Goal: Information Seeking & Learning: Learn about a topic

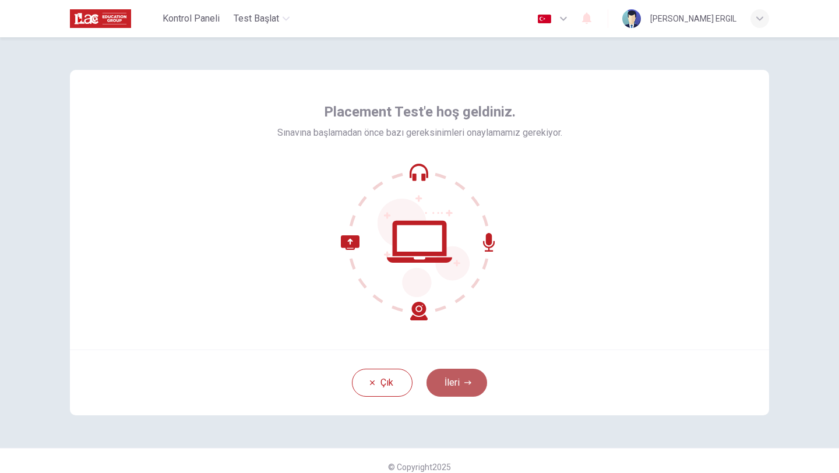
click at [456, 379] on button "İleri" at bounding box center [457, 383] width 61 height 28
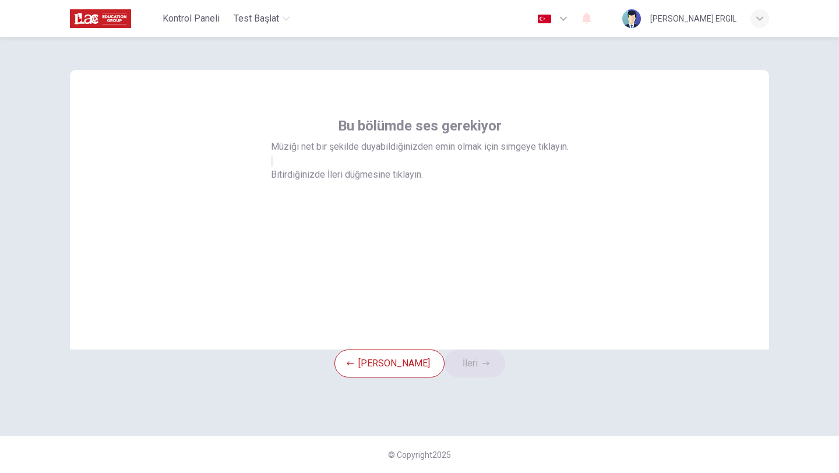
click at [273, 167] on button "button" at bounding box center [272, 161] width 2 height 11
click at [272, 164] on icon "button" at bounding box center [272, 164] width 0 height 0
click at [475, 378] on button "İleri" at bounding box center [475, 364] width 61 height 28
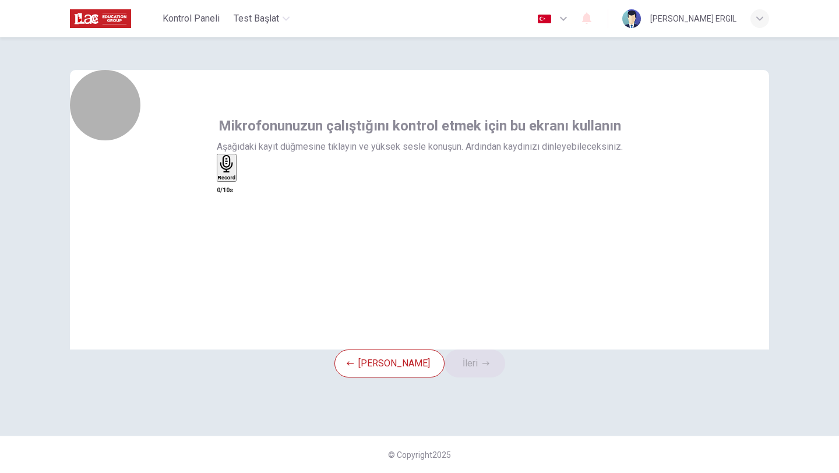
click at [236, 181] on div "Record" at bounding box center [227, 168] width 18 height 26
click at [230, 209] on div "Stop" at bounding box center [224, 202] width 12 height 94
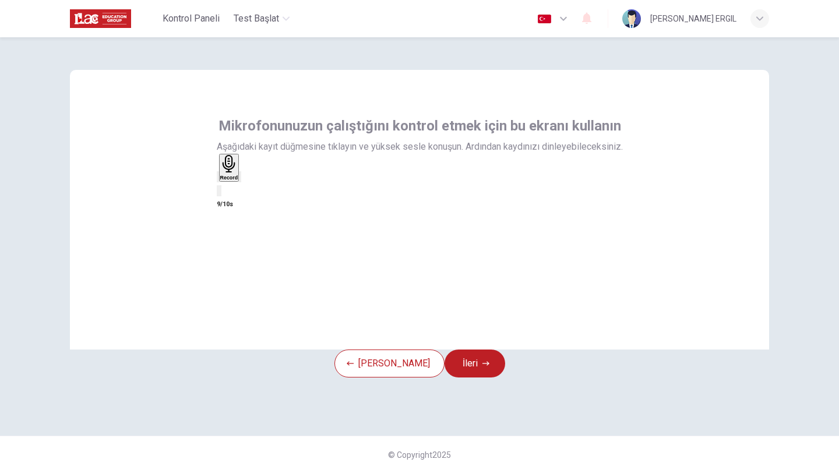
click at [240, 180] on icon "button" at bounding box center [240, 180] width 0 height 0
click at [218, 180] on icon "button" at bounding box center [218, 180] width 0 height 0
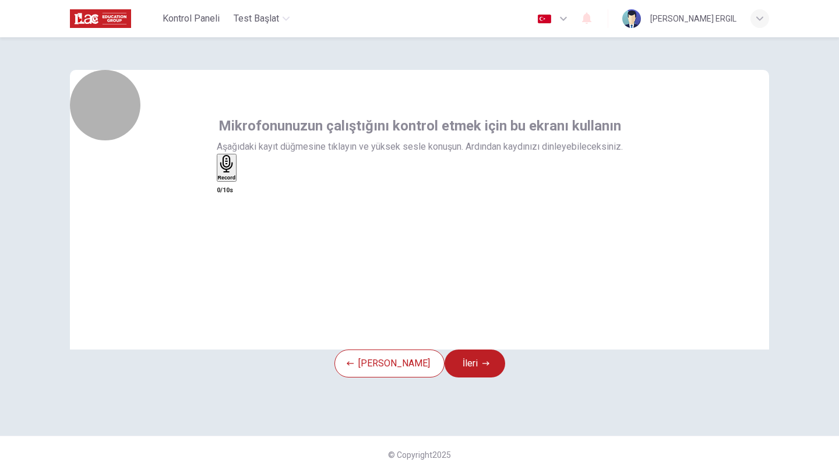
click at [236, 173] on icon "button" at bounding box center [227, 164] width 18 height 18
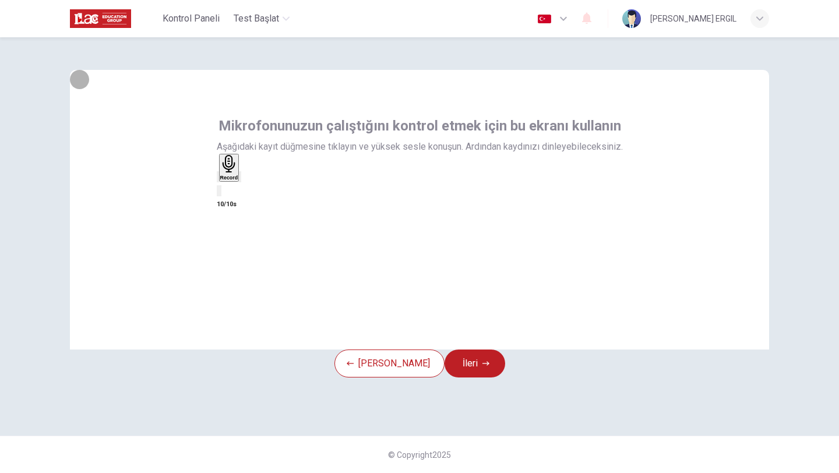
click at [240, 180] on icon "button" at bounding box center [240, 180] width 0 height 0
click at [473, 378] on button "İleri" at bounding box center [475, 364] width 61 height 28
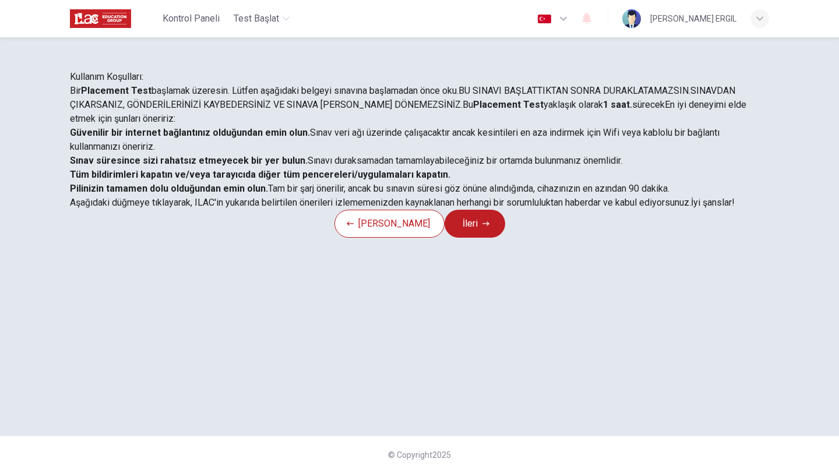
scroll to position [108, 0]
click at [483, 227] on icon "button" at bounding box center [486, 223] width 7 height 7
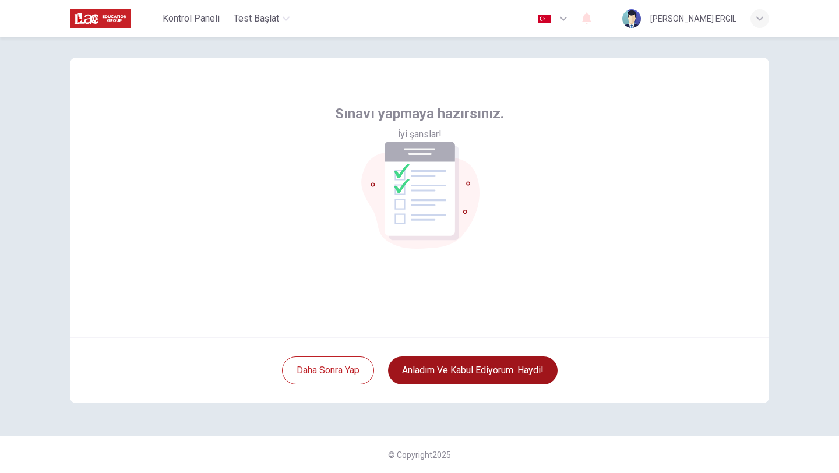
scroll to position [12, 0]
click at [486, 370] on button "Anladım ve kabul ediyorum. Haydi!" at bounding box center [473, 371] width 170 height 28
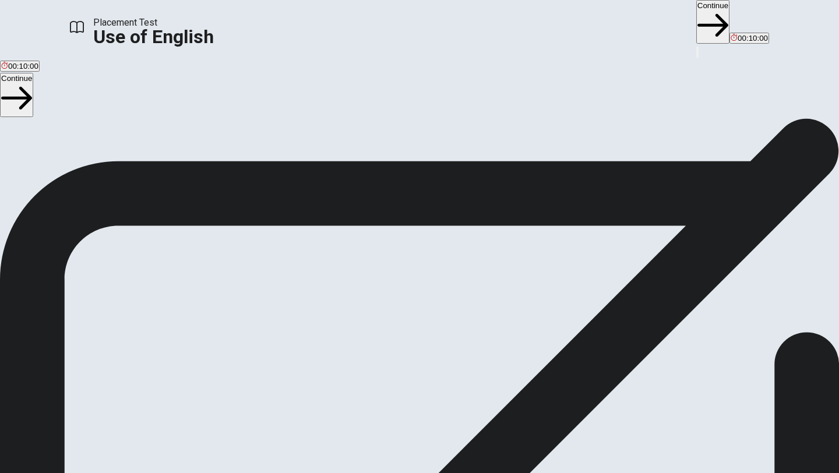
click at [272, 340] on span "You will answer 30 questions in total: • 15 grammar questions • 15 vocabulary q…" at bounding box center [143, 230] width 287 height 221
click at [287, 325] on span "You will answer 30 questions in total: • 15 grammar questions • 15 vocabulary q…" at bounding box center [143, 230] width 287 height 221
click at [697, 21] on button "Continue" at bounding box center [713, 22] width 33 height 44
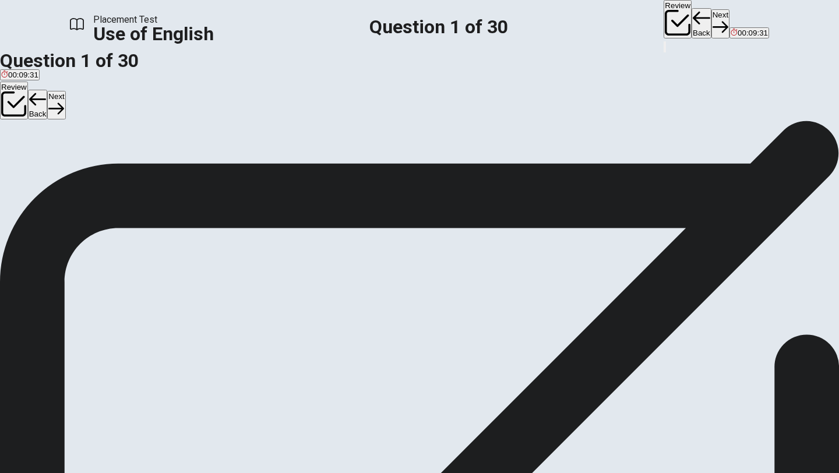
click at [14, 159] on div "A" at bounding box center [7, 154] width 13 height 9
click at [712, 19] on button "Next" at bounding box center [721, 23] width 18 height 29
click at [30, 159] on div "C" at bounding box center [25, 154] width 10 height 9
click at [712, 20] on button "Next" at bounding box center [721, 23] width 18 height 29
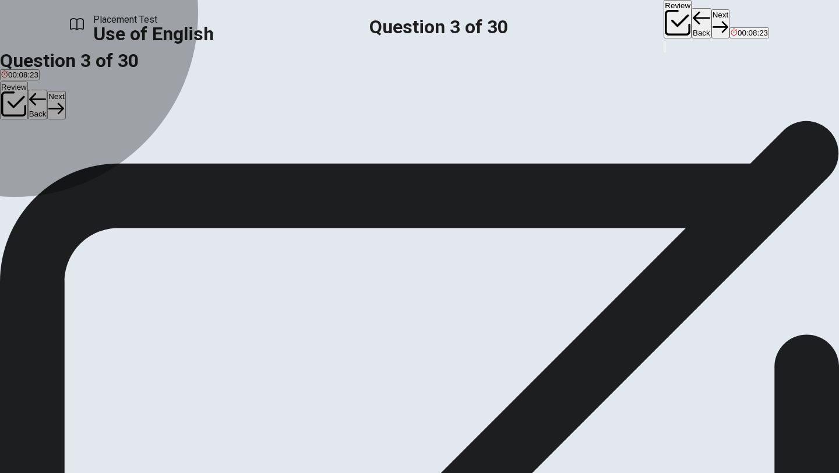
click at [58, 159] on div "D" at bounding box center [52, 154] width 12 height 9
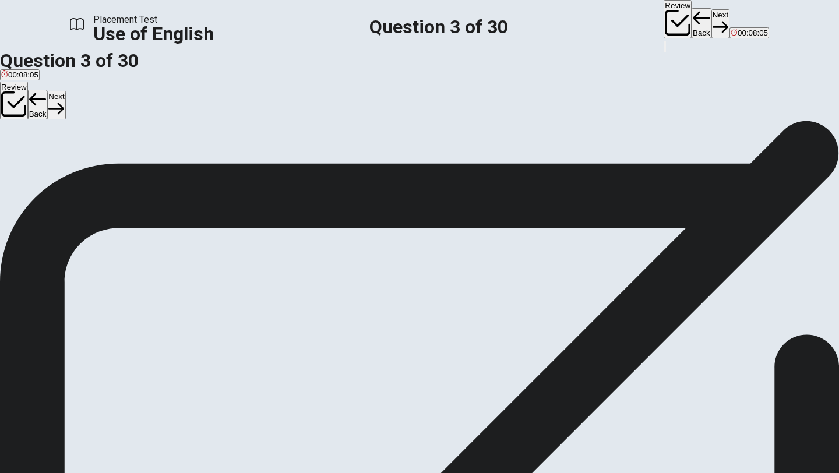
click at [712, 23] on button "Next" at bounding box center [721, 23] width 18 height 29
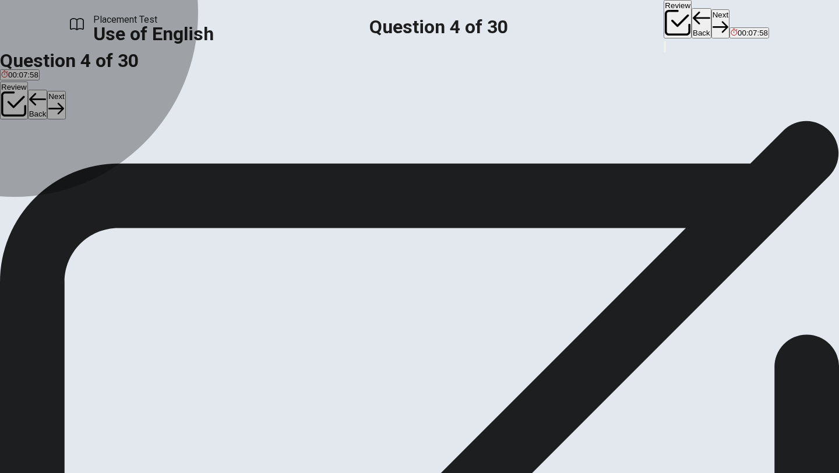
click at [61, 159] on div "C" at bounding box center [52, 154] width 17 height 9
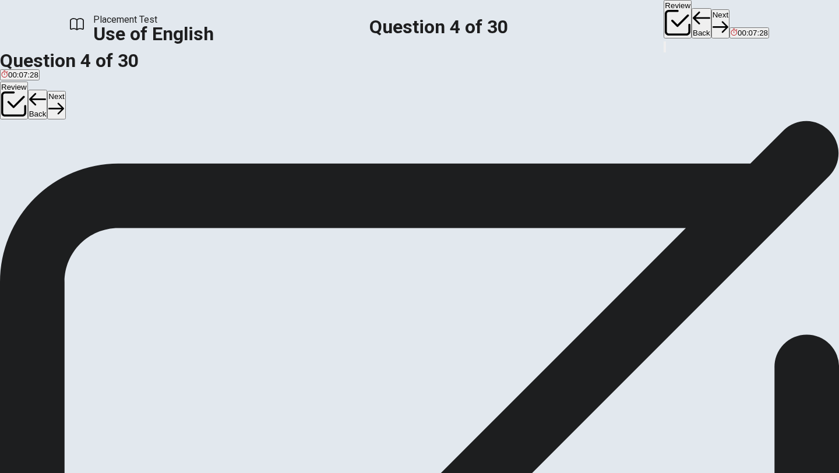
click at [712, 18] on button "Next" at bounding box center [721, 23] width 18 height 29
click at [51, 159] on div "C" at bounding box center [45, 154] width 12 height 9
click at [712, 24] on button "Next" at bounding box center [721, 23] width 18 height 29
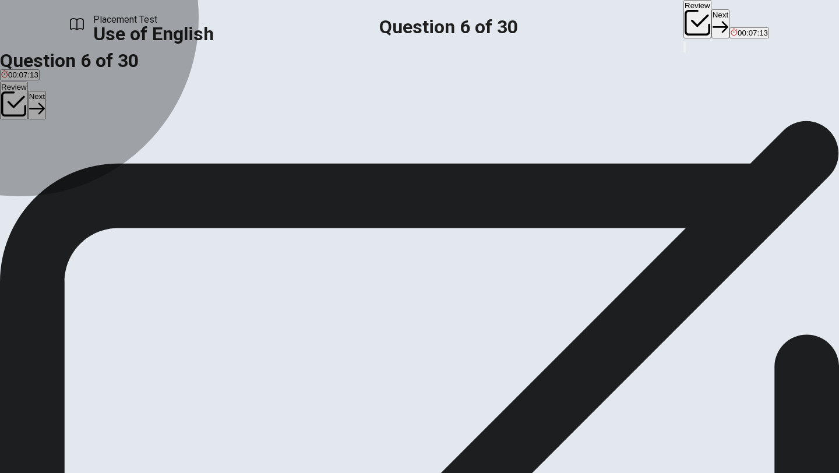
click at [57, 159] on div "C" at bounding box center [47, 154] width 20 height 9
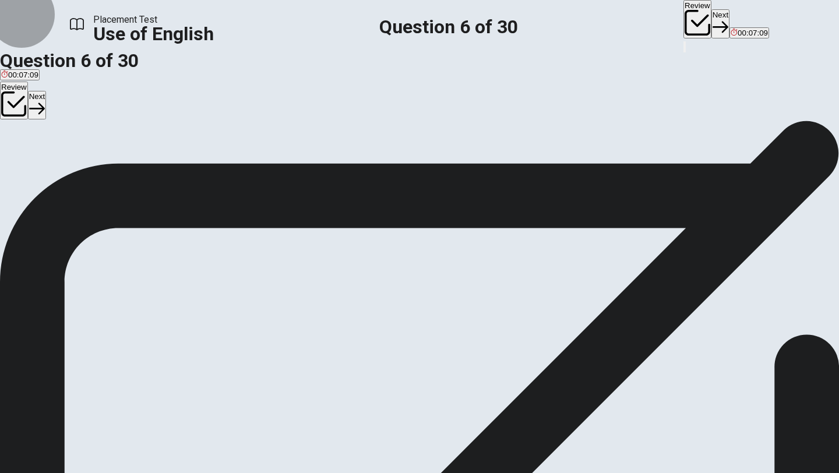
click at [712, 23] on button "Next" at bounding box center [721, 23] width 18 height 29
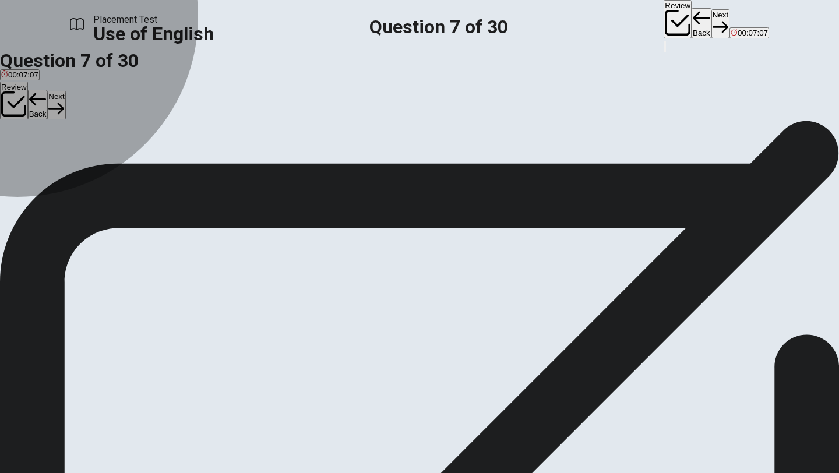
click at [20, 159] on div "A" at bounding box center [10, 154] width 19 height 9
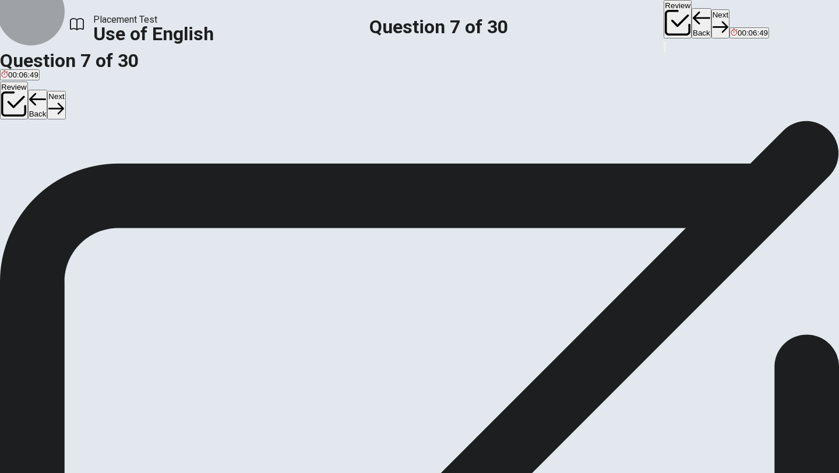
click at [712, 20] on button "Next" at bounding box center [721, 23] width 18 height 29
click at [78, 159] on div "C" at bounding box center [59, 154] width 38 height 9
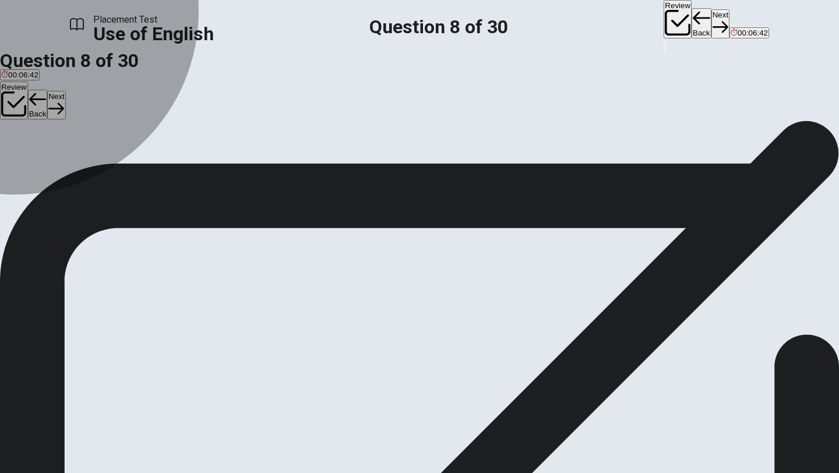
click at [38, 159] on div "B" at bounding box center [28, 154] width 17 height 9
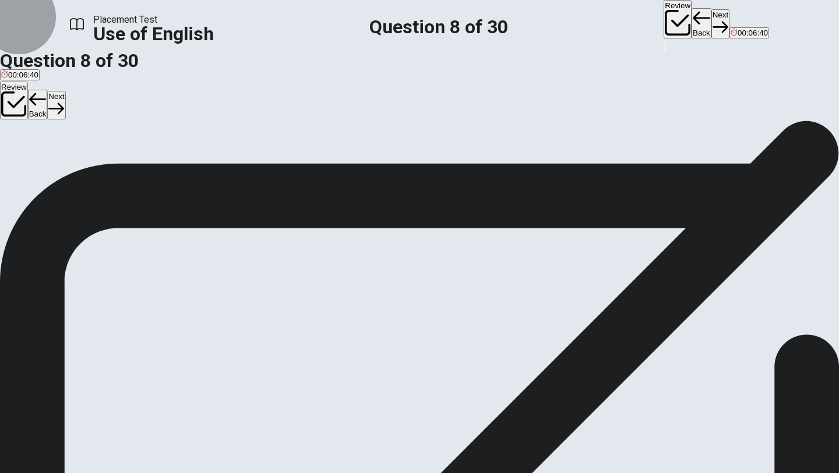
click at [712, 25] on button "Next" at bounding box center [721, 23] width 18 height 29
click at [34, 159] on div "B" at bounding box center [25, 154] width 18 height 9
click at [712, 23] on button "Next" at bounding box center [721, 23] width 18 height 29
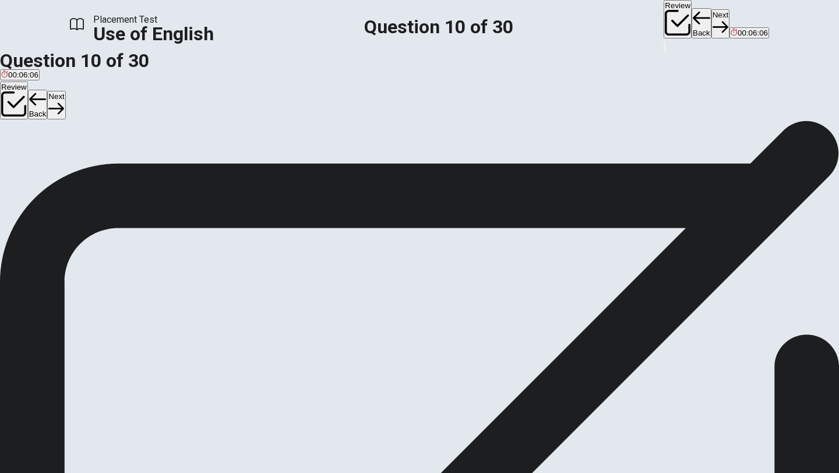
click at [48, 159] on div "D" at bounding box center [42, 154] width 12 height 9
click at [712, 24] on button "Next" at bounding box center [721, 23] width 18 height 29
click at [140, 159] on div "D" at bounding box center [122, 154] width 36 height 9
click at [712, 20] on button "Next" at bounding box center [721, 23] width 18 height 29
click at [28, 159] on div "A" at bounding box center [14, 154] width 27 height 9
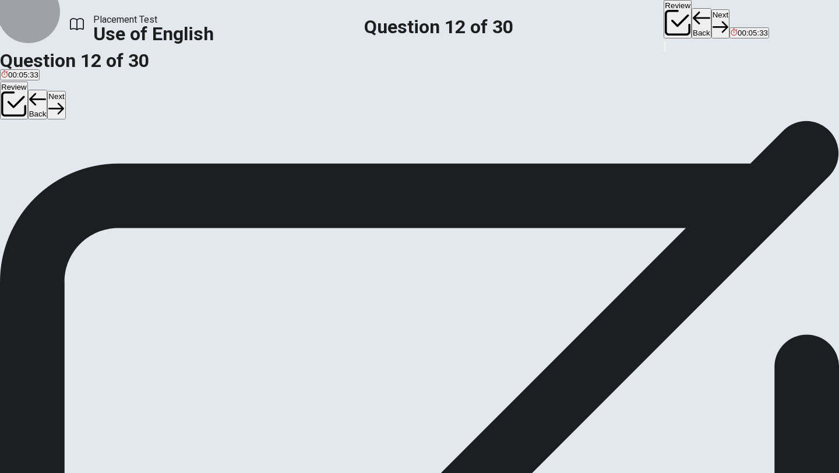
click at [712, 20] on button "Next" at bounding box center [721, 23] width 18 height 29
click at [27, 159] on div "C" at bounding box center [24, 154] width 6 height 9
click at [712, 17] on button "Next" at bounding box center [721, 23] width 18 height 29
click at [67, 168] on button "B will watch" at bounding box center [49, 159] width 36 height 20
click at [712, 23] on button "Next" at bounding box center [721, 23] width 18 height 29
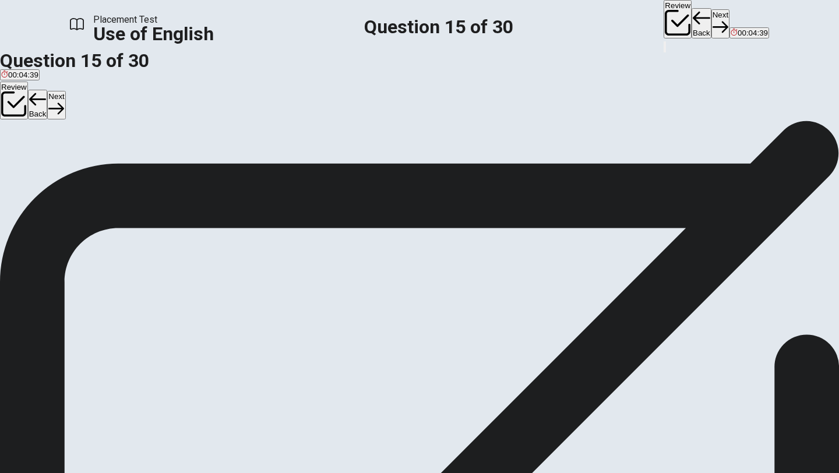
click at [86, 159] on div "A" at bounding box center [43, 154] width 85 height 9
click at [713, 22] on icon "button" at bounding box center [721, 28] width 16 height 12
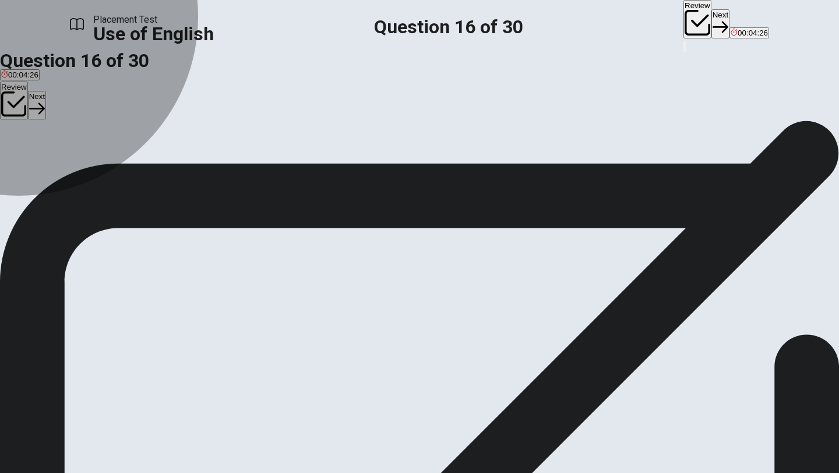
click at [133, 159] on div "D" at bounding box center [125, 154] width 16 height 9
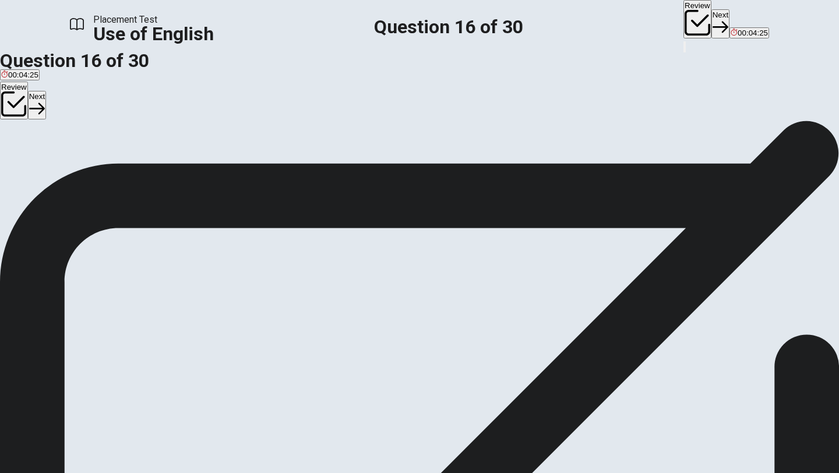
click at [712, 17] on button "Next" at bounding box center [721, 23] width 18 height 29
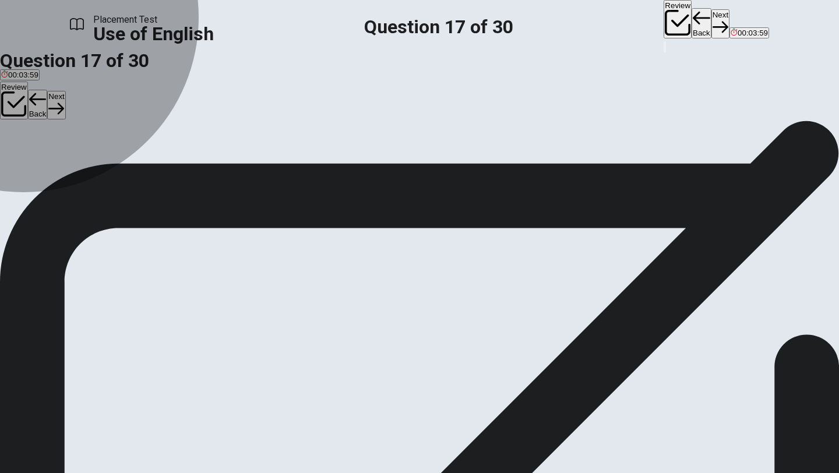
click at [48, 168] on button "C leave" at bounding box center [37, 159] width 21 height 20
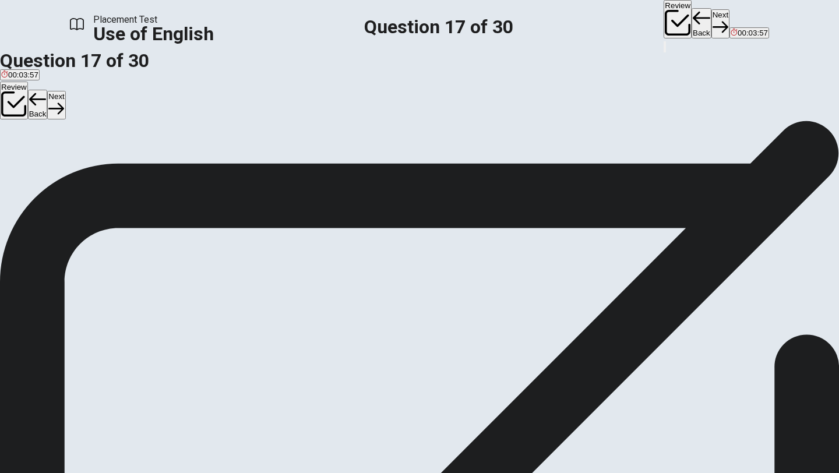
click at [712, 24] on button "Next" at bounding box center [721, 23] width 18 height 29
click at [44, 159] on div "B" at bounding box center [28, 154] width 31 height 9
click at [712, 21] on button "Next" at bounding box center [721, 23] width 18 height 29
click at [30, 159] on div "A" at bounding box center [15, 154] width 29 height 9
click at [712, 24] on button "Next" at bounding box center [721, 23] width 18 height 29
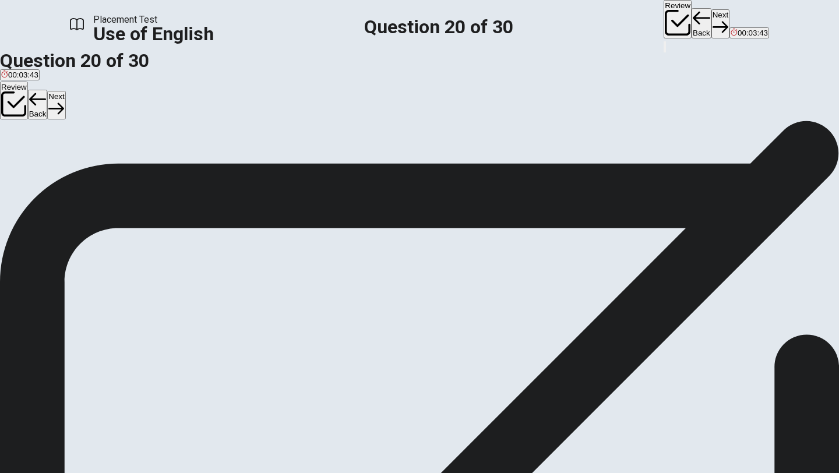
click at [34, 168] on button "C in" at bounding box center [30, 159] width 8 height 20
click at [712, 22] on button "Next" at bounding box center [721, 23] width 18 height 29
click at [73, 167] on span "are traveling" at bounding box center [52, 163] width 43 height 9
click at [712, 19] on button "Next" at bounding box center [721, 23] width 18 height 29
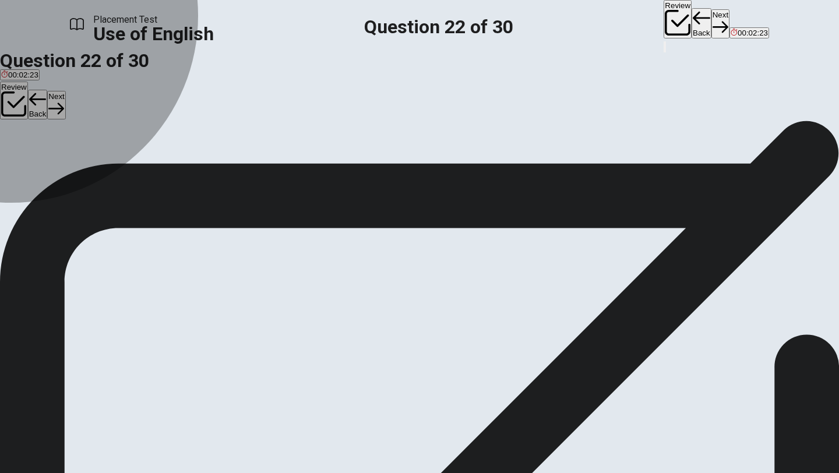
click at [33, 159] on div "B" at bounding box center [26, 154] width 13 height 9
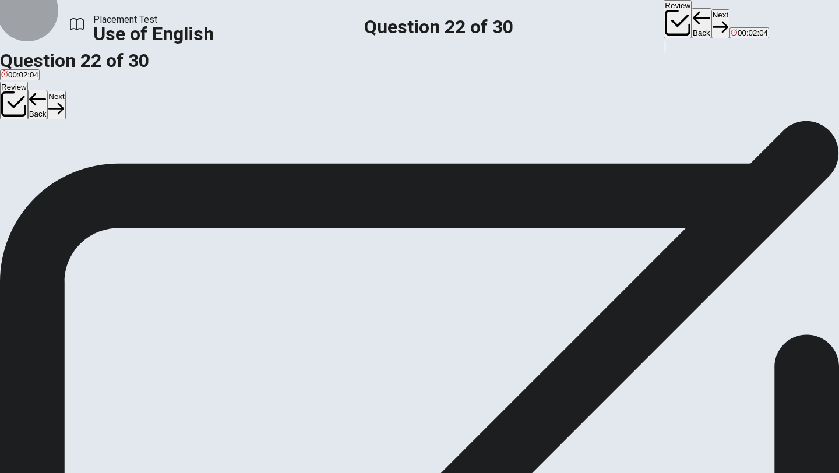
click at [712, 19] on button "Next" at bounding box center [721, 23] width 18 height 29
click at [108, 167] on span "He said he can speak Spanish." at bounding box center [54, 163] width 107 height 9
click at [712, 16] on button "Next" at bounding box center [721, 23] width 18 height 29
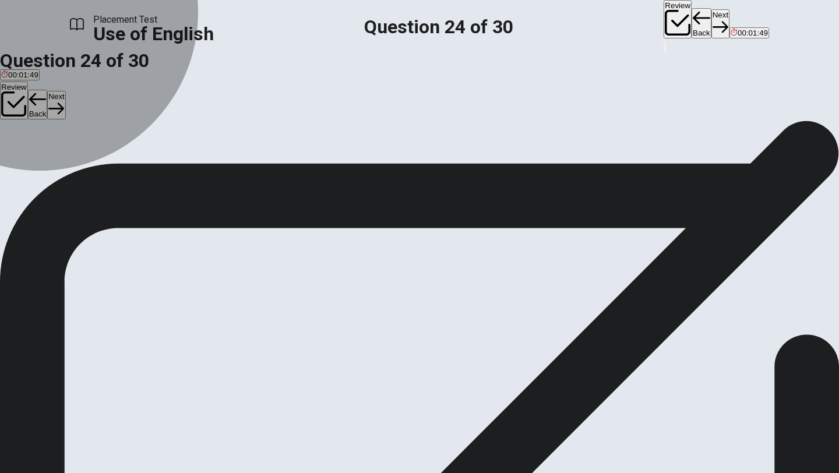
click at [106, 167] on span "study" at bounding box center [96, 163] width 19 height 9
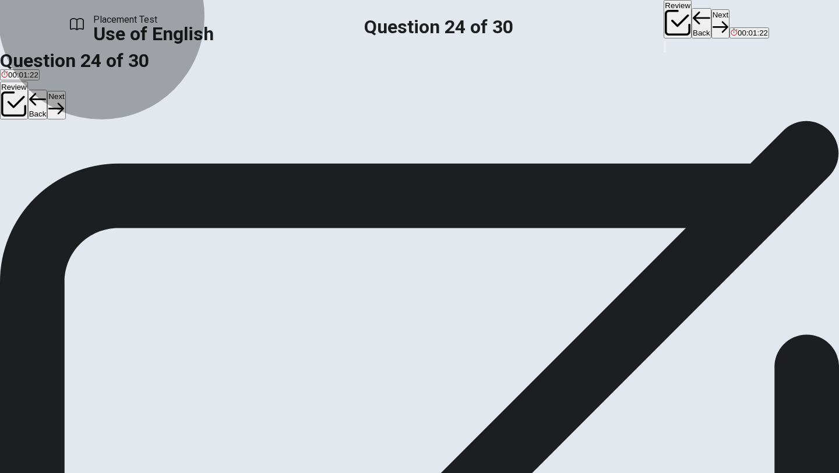
click at [27, 168] on button "A studied" at bounding box center [13, 159] width 27 height 20
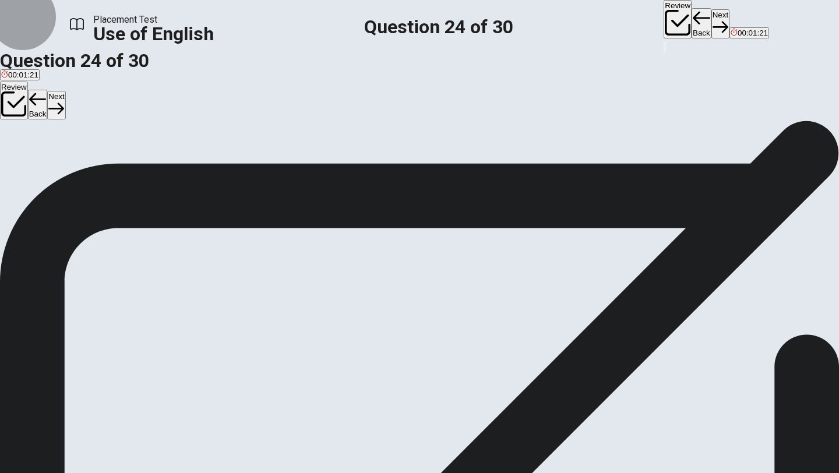
click at [712, 25] on button "Next" at bounding box center [721, 23] width 18 height 29
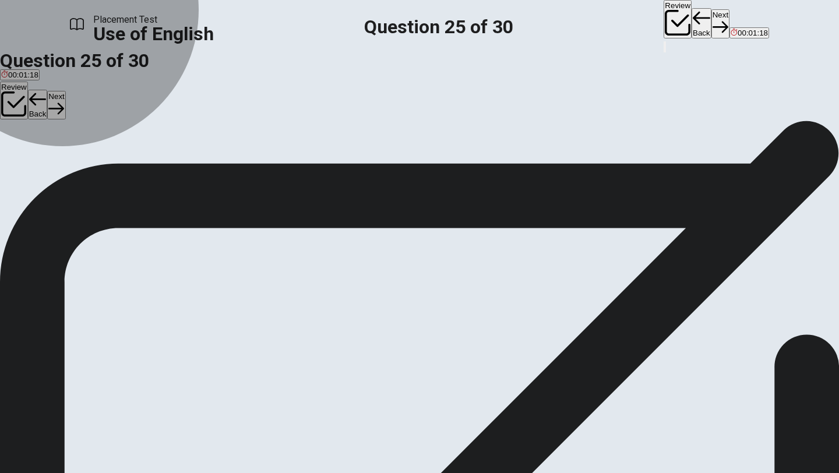
click at [131, 168] on button "D fix it" at bounding box center [123, 159] width 16 height 20
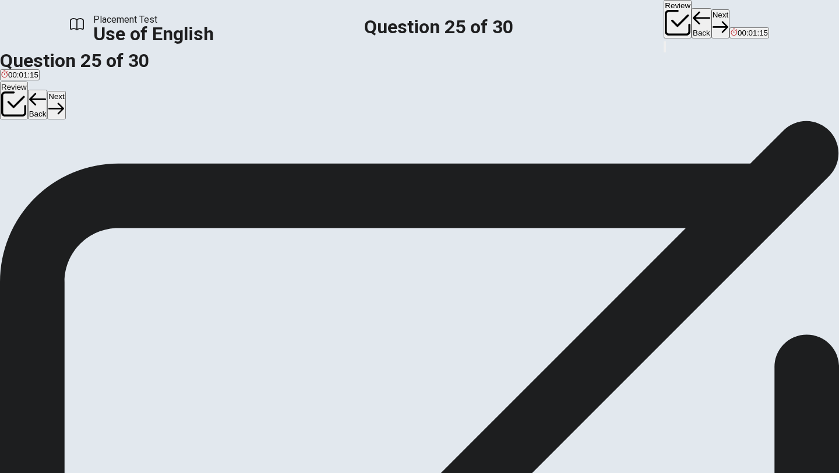
click at [712, 19] on button "Next" at bounding box center [721, 23] width 18 height 29
click at [136, 168] on button "D give or add" at bounding box center [116, 159] width 41 height 20
click at [712, 20] on button "Next" at bounding box center [721, 23] width 18 height 29
click at [166, 167] on span "an idea" at bounding box center [153, 163] width 26 height 9
click at [74, 168] on button "A a general agreement" at bounding box center [37, 159] width 74 height 20
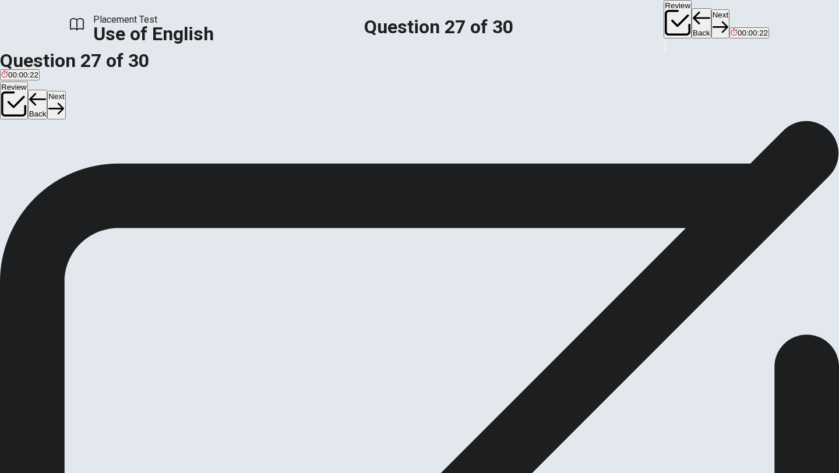
click at [712, 24] on button "Next" at bounding box center [721, 23] width 18 height 29
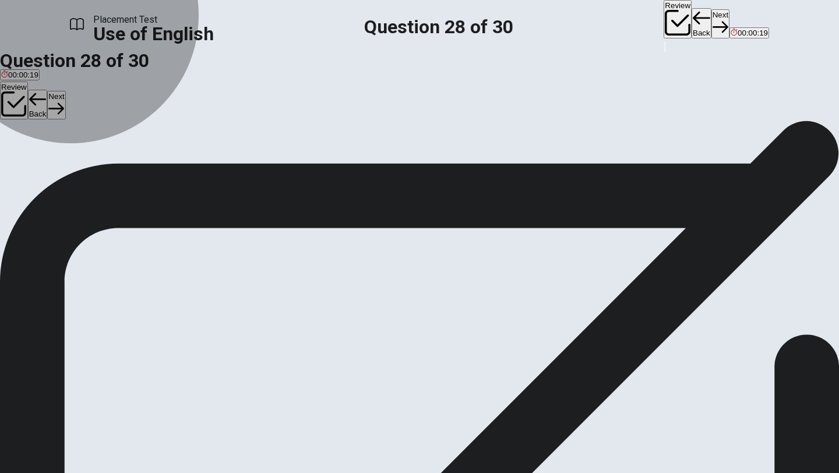
click at [75, 167] on span "that happens" at bounding box center [52, 163] width 45 height 9
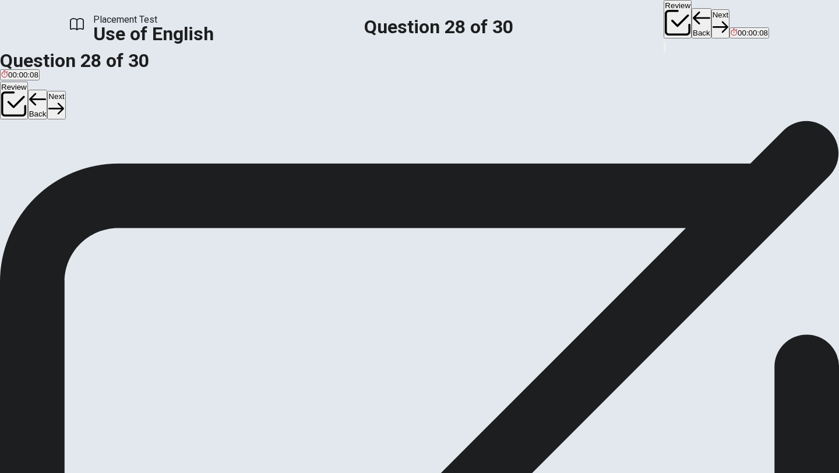
click at [712, 28] on button "Next" at bounding box center [721, 23] width 18 height 29
click at [164, 159] on div "D" at bounding box center [144, 154] width 38 height 9
click at [712, 22] on button "Next" at bounding box center [721, 23] width 18 height 29
click at [51, 159] on div "B" at bounding box center [40, 154] width 23 height 9
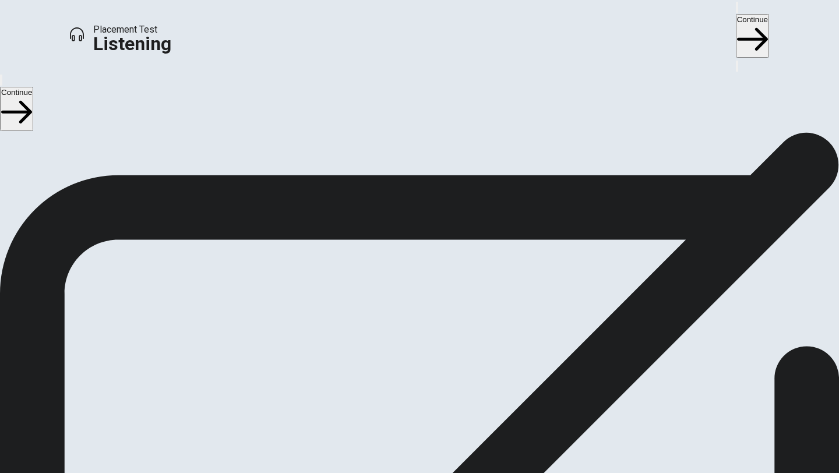
click at [736, 19] on button "Continue" at bounding box center [752, 36] width 33 height 44
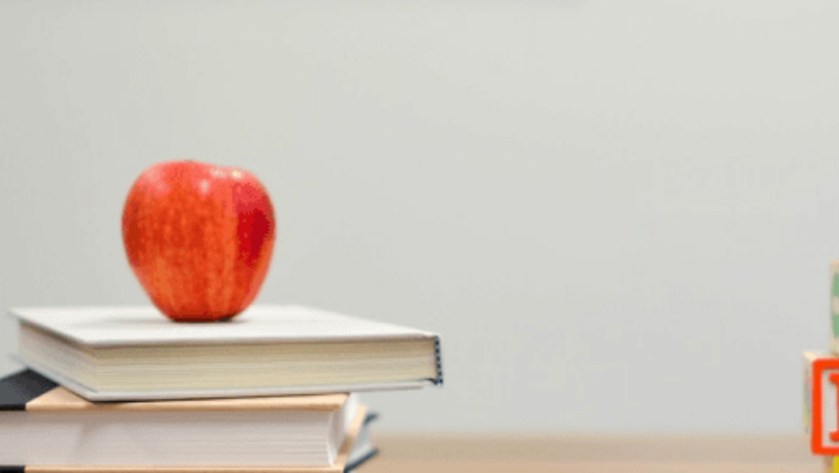
scroll to position [54, 0]
click at [112, 194] on button "C The woman" at bounding box center [90, 184] width 43 height 20
click at [311, 243] on button "D Provide feedback for revision" at bounding box center [259, 233] width 103 height 20
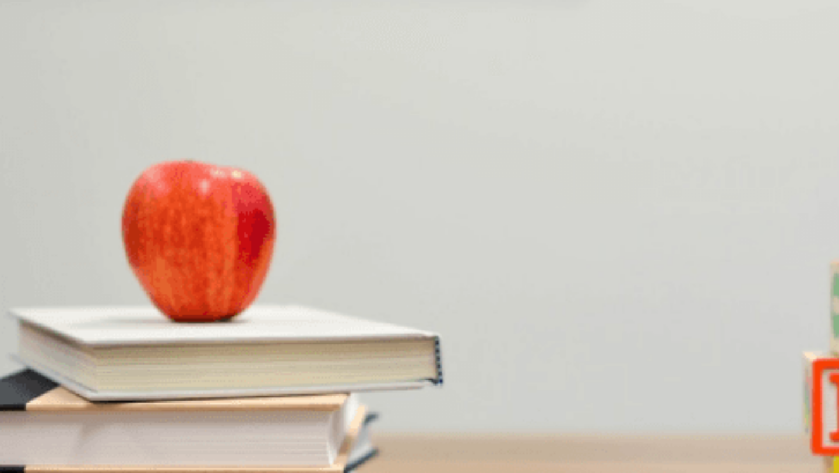
click at [155, 380] on span "A project proposal draft" at bounding box center [115, 384] width 80 height 9
click at [134, 321] on button "B He thinks it’s detailed" at bounding box center [96, 331] width 76 height 20
click at [261, 321] on button "D He is confused" at bounding box center [234, 331] width 54 height 20
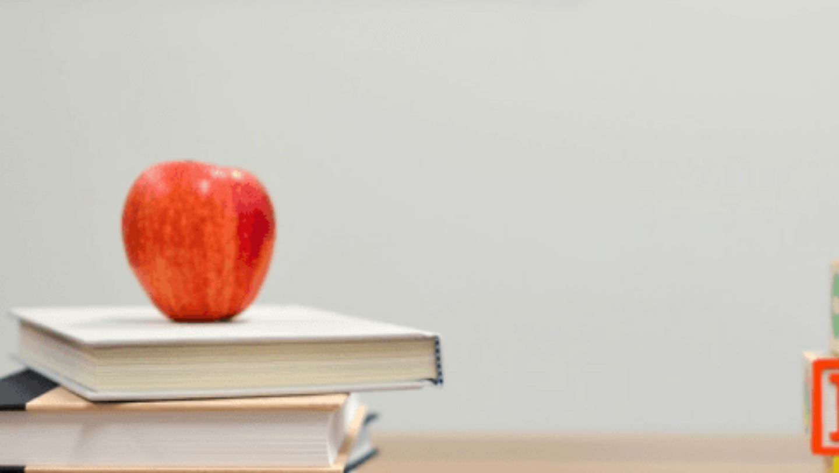
click at [206, 321] on button "C He agrees it’s vague" at bounding box center [169, 331] width 73 height 20
click at [184, 291] on span "Timeline and budget specifics" at bounding box center [133, 286] width 102 height 9
click at [134, 321] on button "B He thinks it’s detailed" at bounding box center [96, 331] width 76 height 20
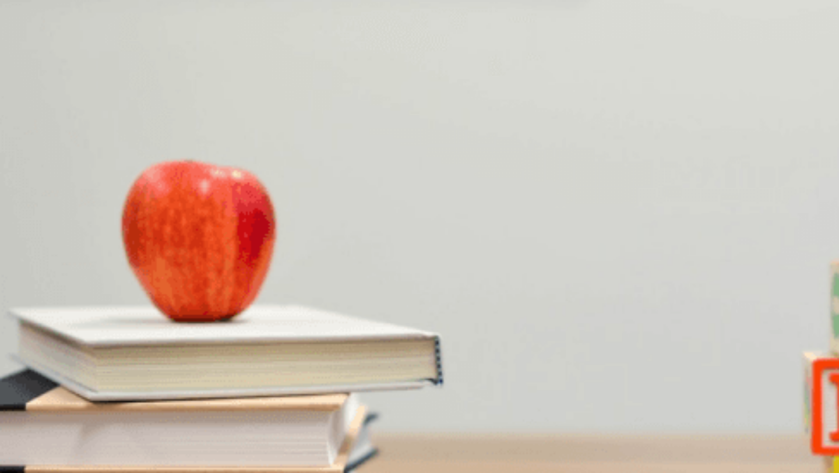
click at [206, 321] on button "C He agrees it’s vague" at bounding box center [169, 331] width 73 height 20
click at [33, 174] on button "A The man" at bounding box center [16, 184] width 33 height 20
click at [112, 194] on button "C The woman" at bounding box center [90, 184] width 43 height 20
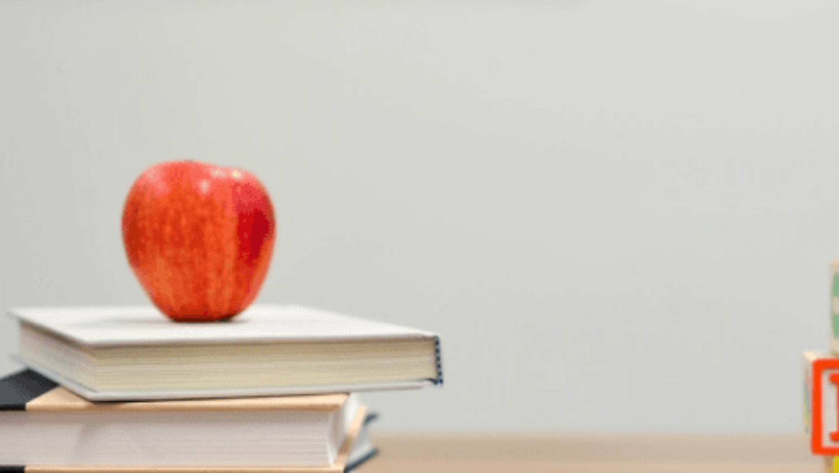
scroll to position [0, 0]
click at [33, 174] on button "A The man" at bounding box center [16, 184] width 33 height 20
type input "0"
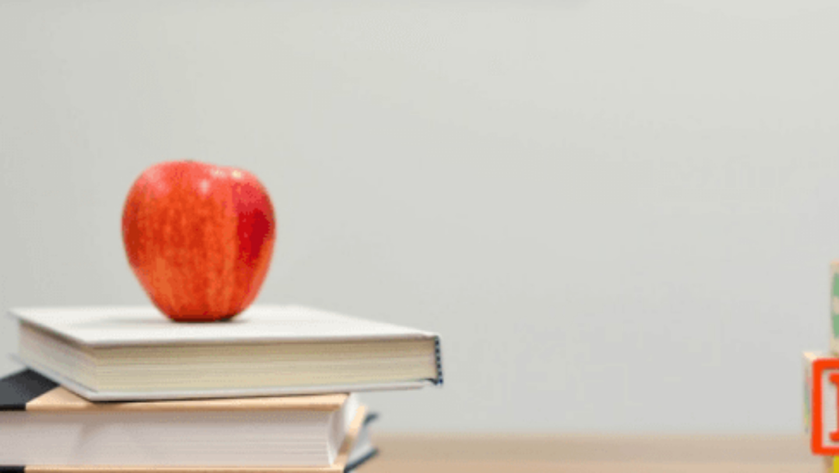
click at [276, 340] on span "Reach out to local businesses for support" at bounding box center [204, 335] width 143 height 9
click at [162, 370] on button "C A charity event" at bounding box center [135, 380] width 53 height 20
click at [261, 193] on span "Partnering with local businesses" at bounding box center [205, 188] width 111 height 9
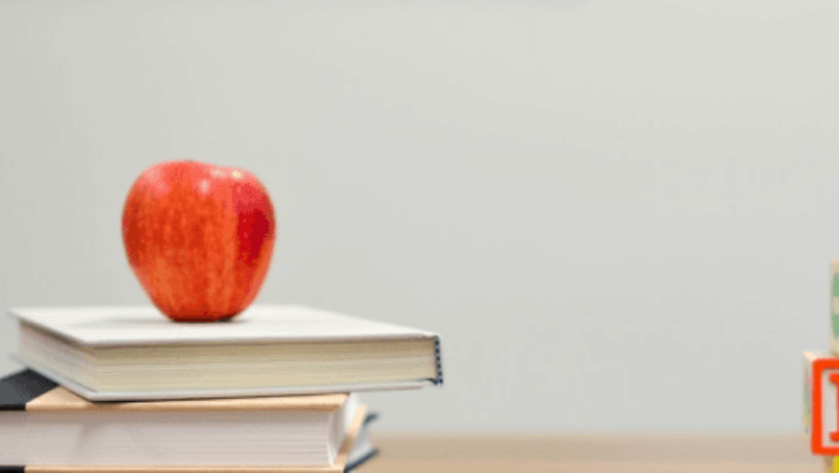
scroll to position [193, 0]
click at [140, 242] on span "“Celebrate Community”" at bounding box center [99, 237] width 80 height 9
click at [138, 291] on span "Outdoors at the [GEOGRAPHIC_DATA]" at bounding box center [69, 286] width 136 height 9
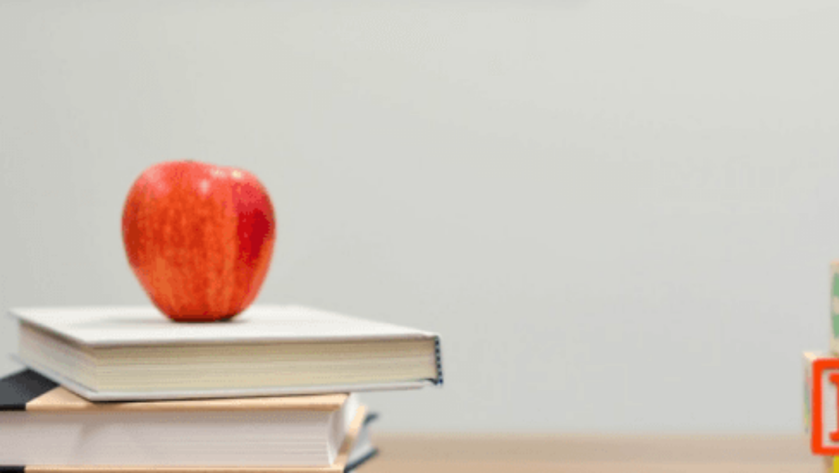
click at [280, 291] on span "In a conference hall" at bounding box center [247, 286] width 68 height 9
click at [212, 292] on button "B In an indoor stadium" at bounding box center [175, 282] width 73 height 20
type input "0"
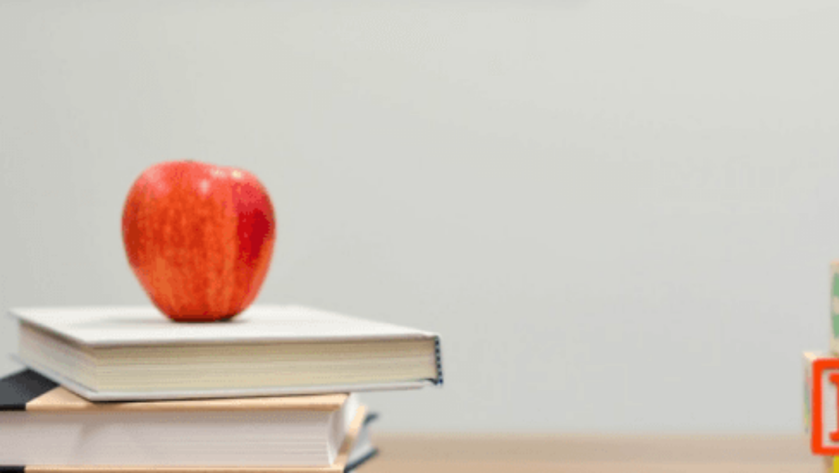
click at [75, 370] on button "A The keynote speaker" at bounding box center [37, 380] width 75 height 20
click at [289, 242] on span "Most tickets are already sold" at bounding box center [239, 237] width 99 height 9
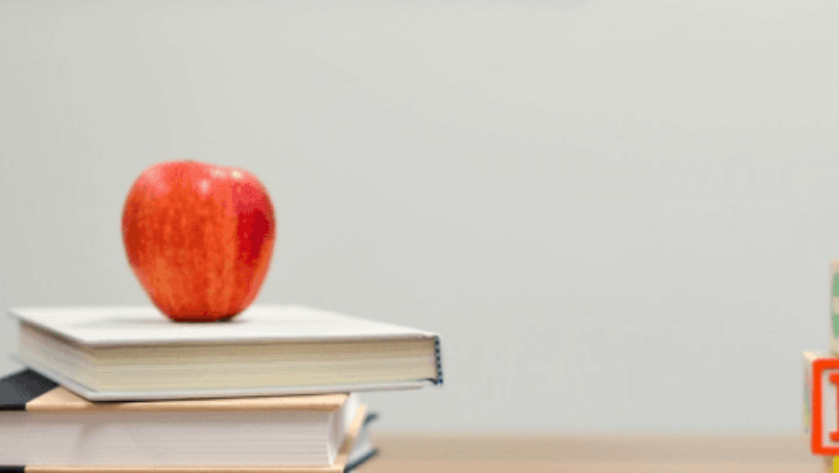
scroll to position [0, 0]
click at [357, 194] on button "C The speaker might cancel" at bounding box center [311, 184] width 92 height 20
click at [516, 341] on button "D A formal dinner and entertainment" at bounding box center [554, 331] width 120 height 20
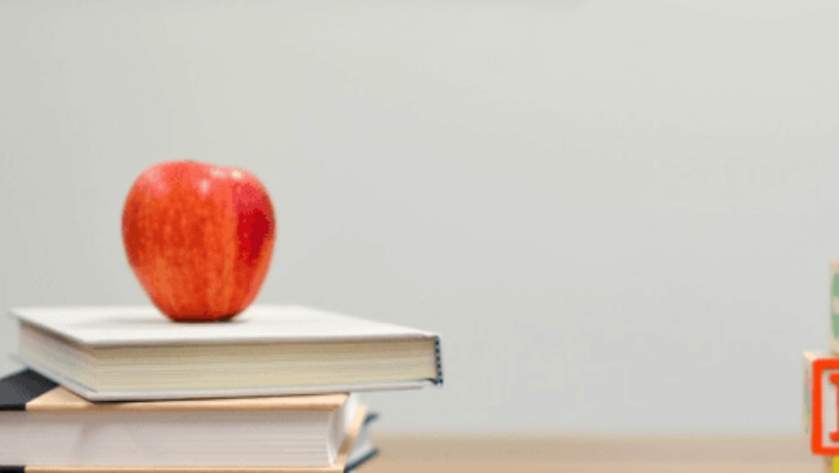
click at [506, 292] on button "D It has been finalized" at bounding box center [509, 282] width 72 height 20
click at [568, 280] on div "A It’s tentative and depends on speaker availability B It’s incomplete because …" at bounding box center [419, 282] width 839 height 21
click at [329, 292] on button "B It’s incomplete because of the catering issues" at bounding box center [249, 282] width 159 height 20
click at [168, 282] on span "It’s tentative and depends on speaker availability" at bounding box center [84, 286] width 167 height 9
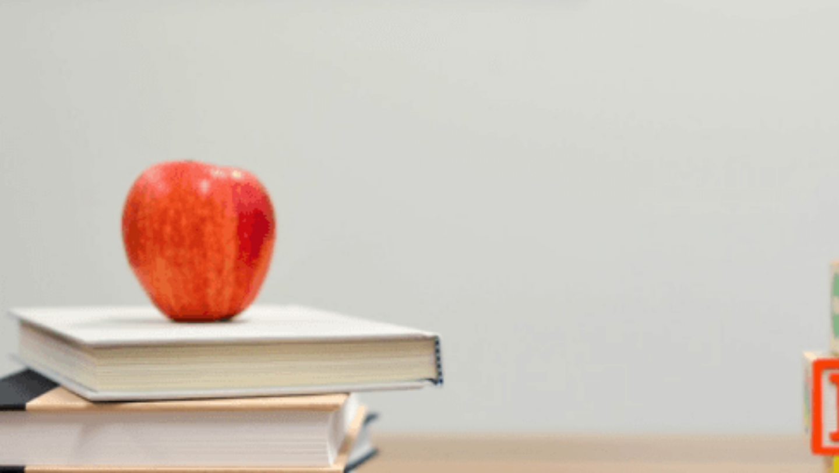
click at [168, 282] on span "It’s tentative and depends on speaker availability" at bounding box center [84, 286] width 167 height 9
click at [360, 340] on span "Networking sessions, interactive workshops, and a panel discussion" at bounding box center [243, 335] width 234 height 9
click at [180, 318] on button "C The catering" at bounding box center [157, 328] width 45 height 20
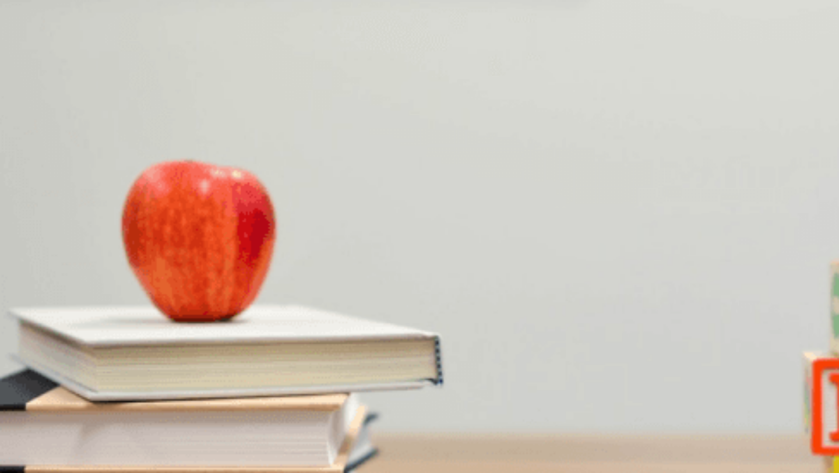
scroll to position [1043, 0]
type input "0"
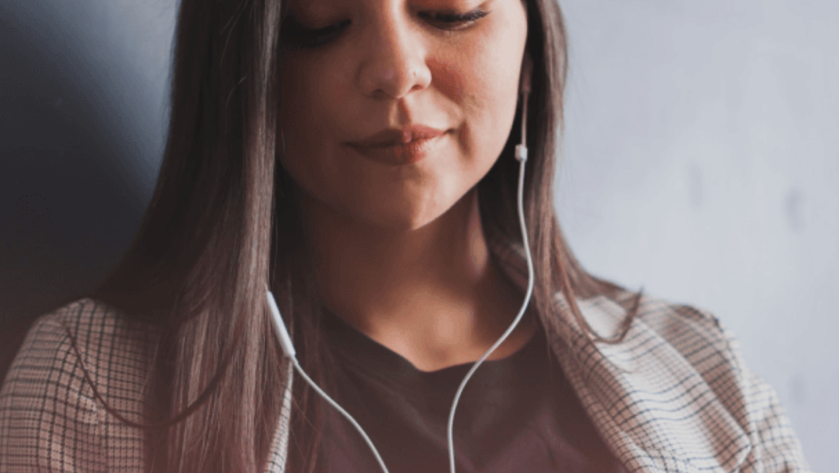
scroll to position [156, 0]
click at [736, 29] on button "Continue" at bounding box center [752, 36] width 33 height 44
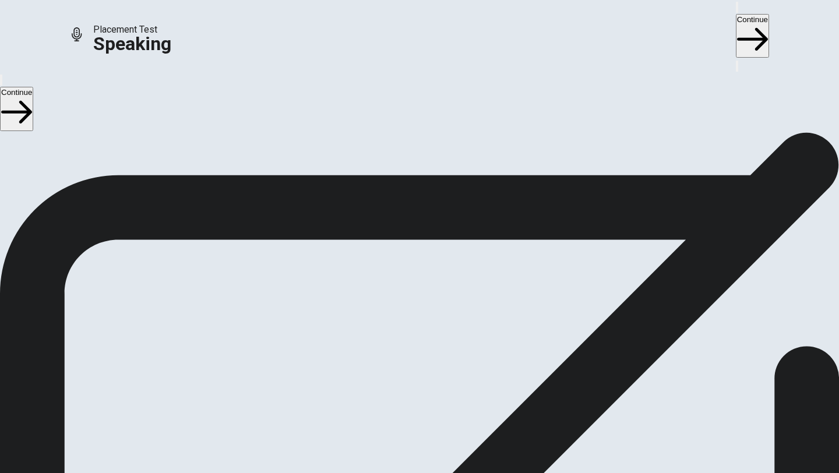
scroll to position [95, 0]
click at [437, 259] on icon at bounding box center [419, 276] width 35 height 35
click at [418, 308] on icon "Play Audio" at bounding box center [412, 315] width 11 height 14
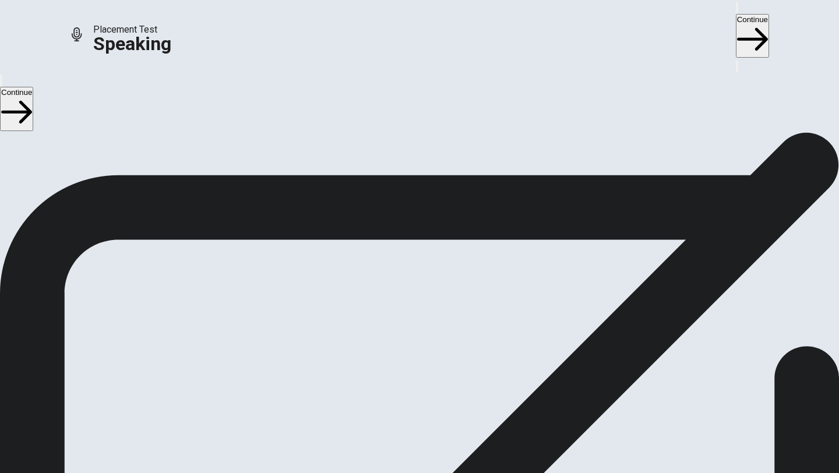
click at [427, 259] on icon at bounding box center [414, 276] width 25 height 35
click at [407, 303] on button "Play Audio" at bounding box center [406, 305] width 2 height 11
click at [437, 259] on div at bounding box center [419, 278] width 35 height 39
click at [405, 305] on button "Record Again" at bounding box center [403, 305] width 2 height 11
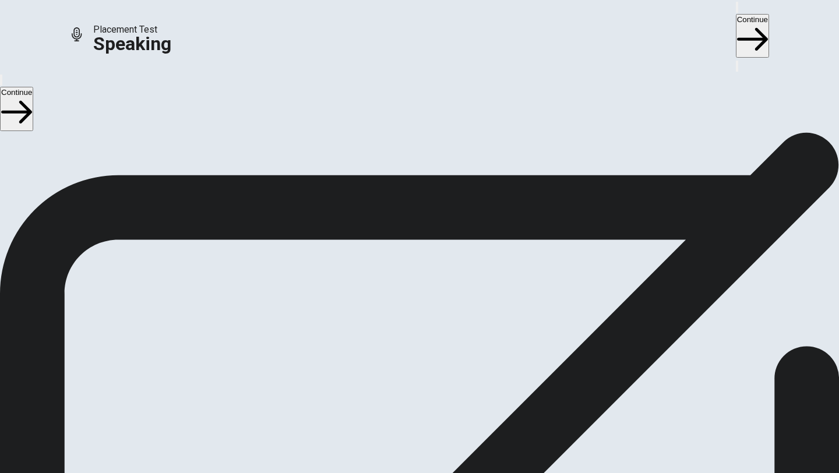
click at [407, 305] on button "Play Audio" at bounding box center [406, 305] width 2 height 11
click at [736, 19] on button "Continue" at bounding box center [752, 36] width 33 height 44
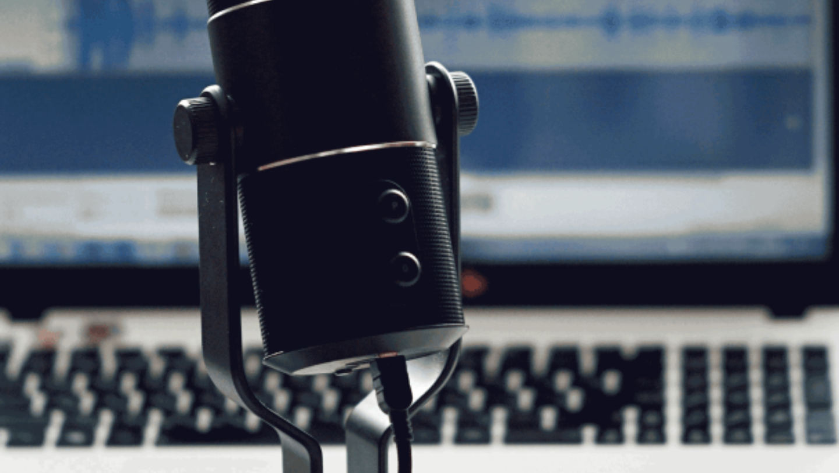
scroll to position [68, 0]
click at [736, 19] on button "Continue" at bounding box center [752, 36] width 33 height 44
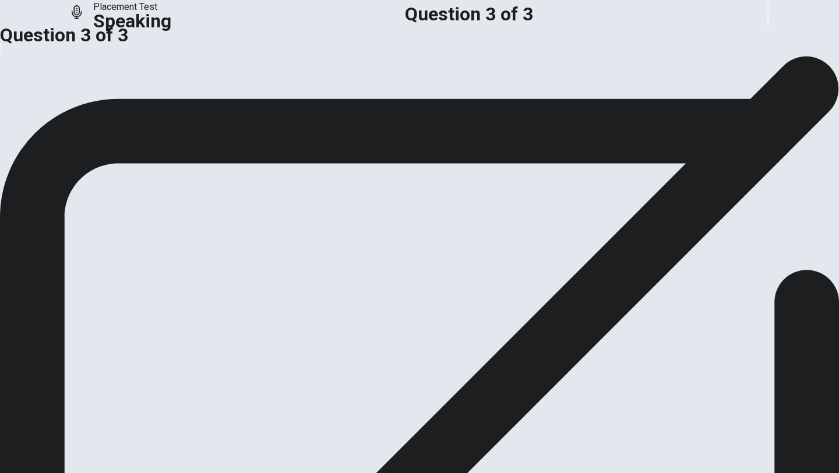
scroll to position [0, 0]
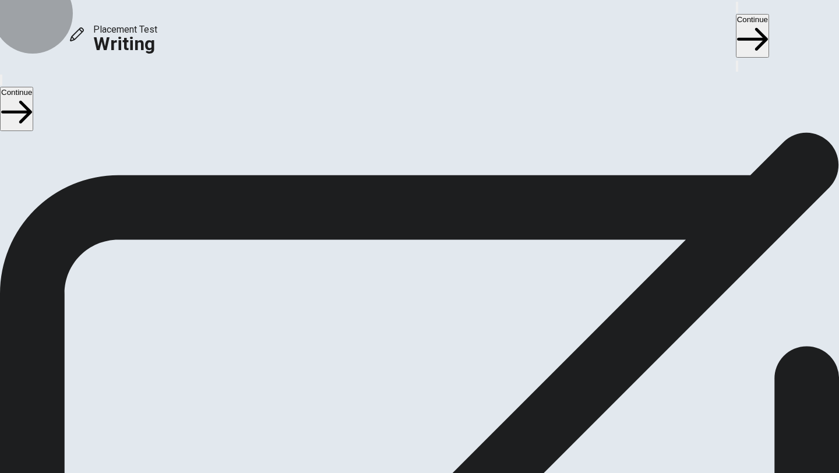
click at [736, 22] on button "Continue" at bounding box center [752, 36] width 33 height 44
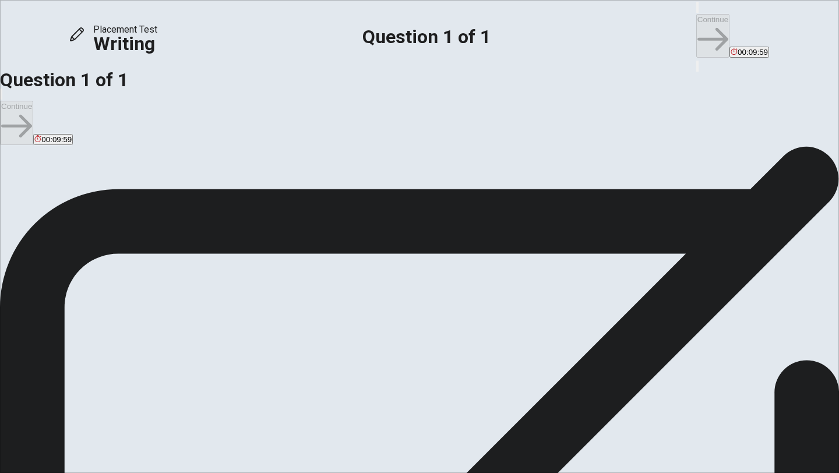
scroll to position [13, 0]
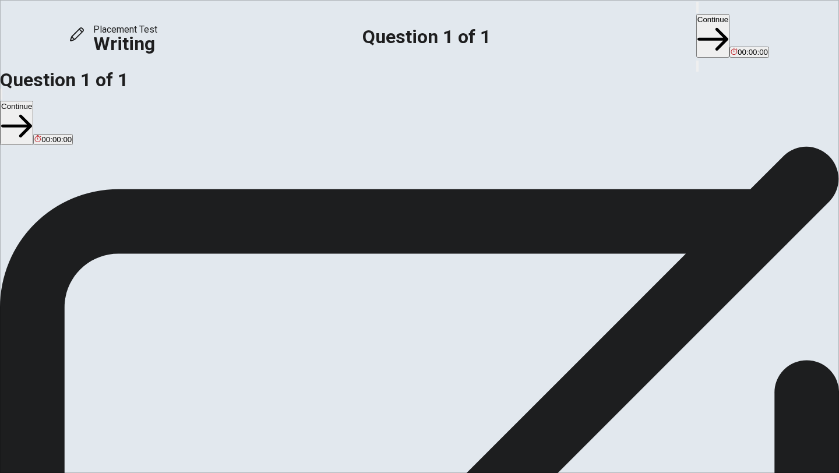
type textarea "One experience that completely changed my perspective was volunteering at a loc…"
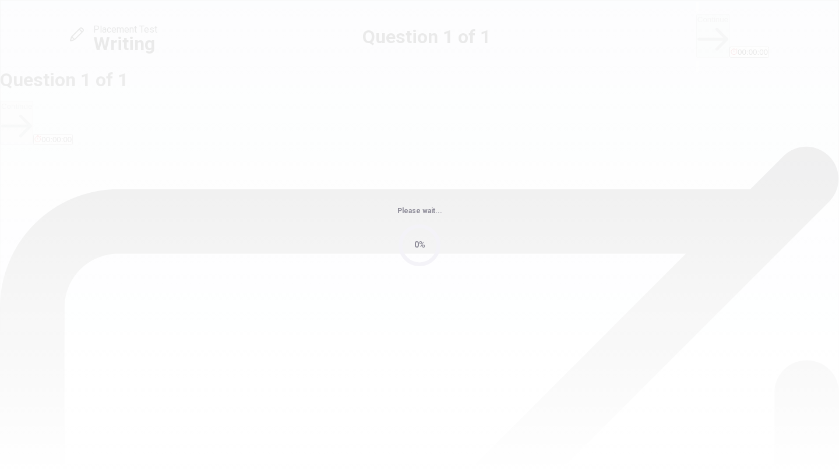
scroll to position [0, 0]
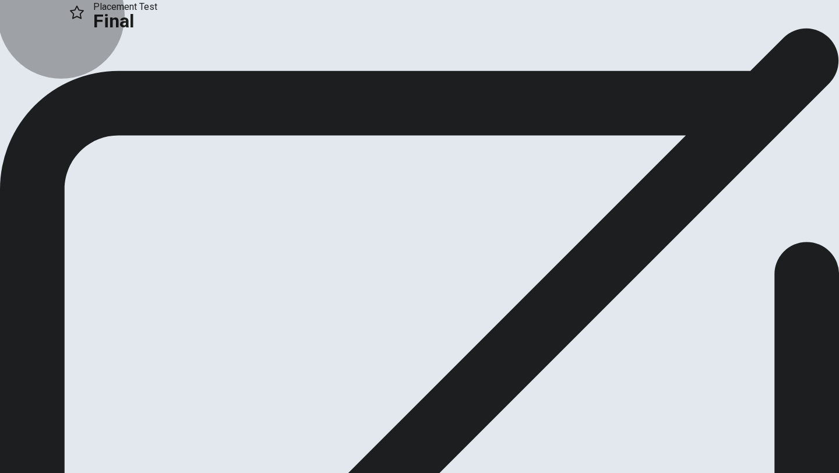
click at [48, 83] on icon "button" at bounding box center [43, 77] width 12 height 12
